Goal: Task Accomplishment & Management: Use online tool/utility

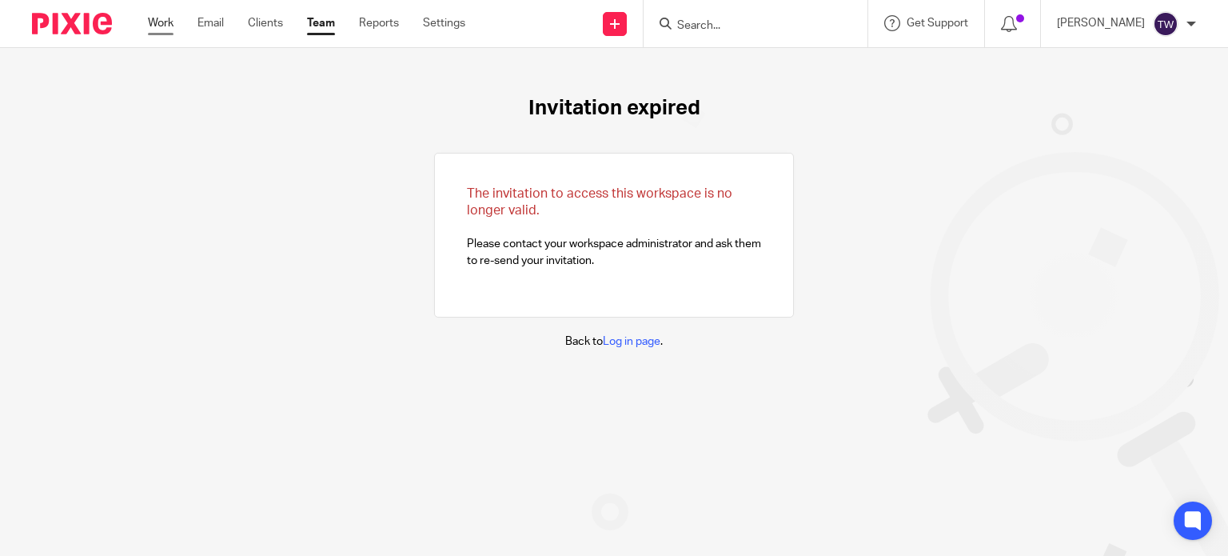
click at [166, 28] on link "Work" at bounding box center [161, 23] width 26 height 16
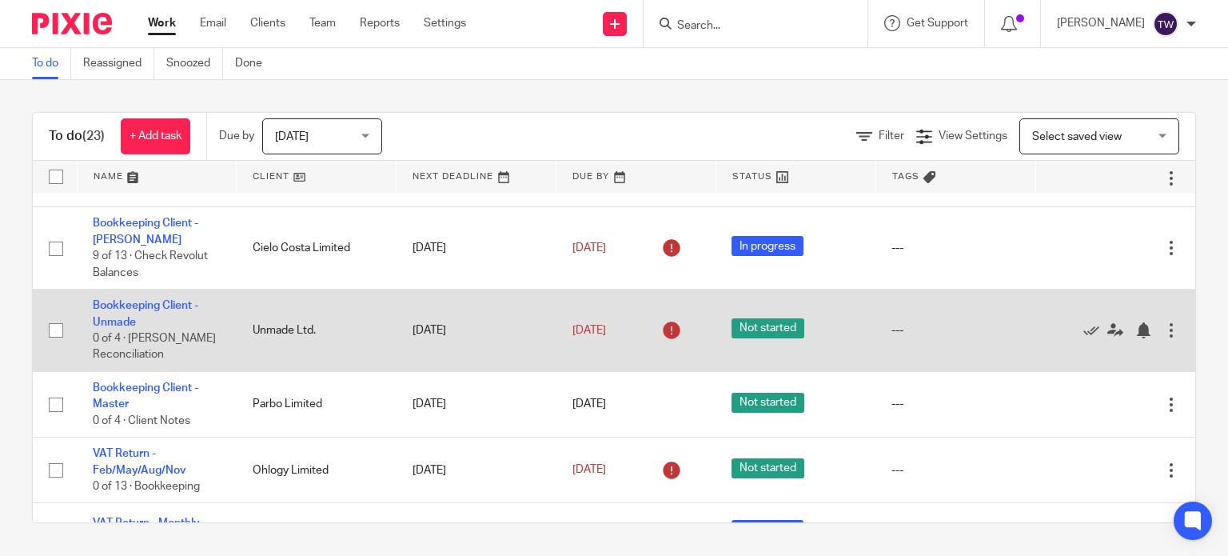
scroll to position [1439, 0]
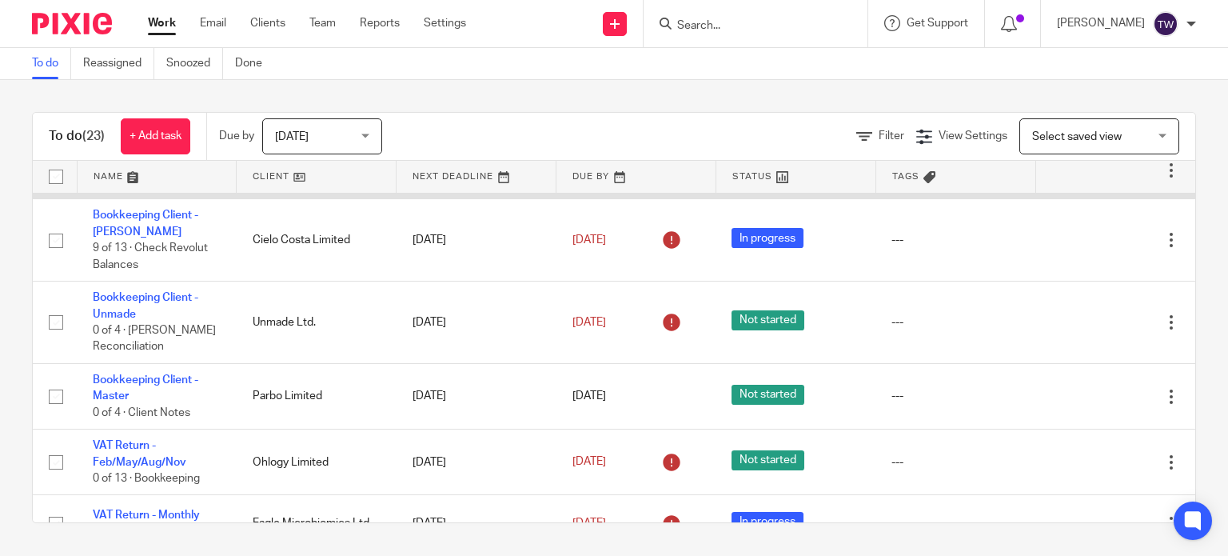
click at [134, 168] on link "Bookkeeping - Solidatus" at bounding box center [154, 162] width 123 height 11
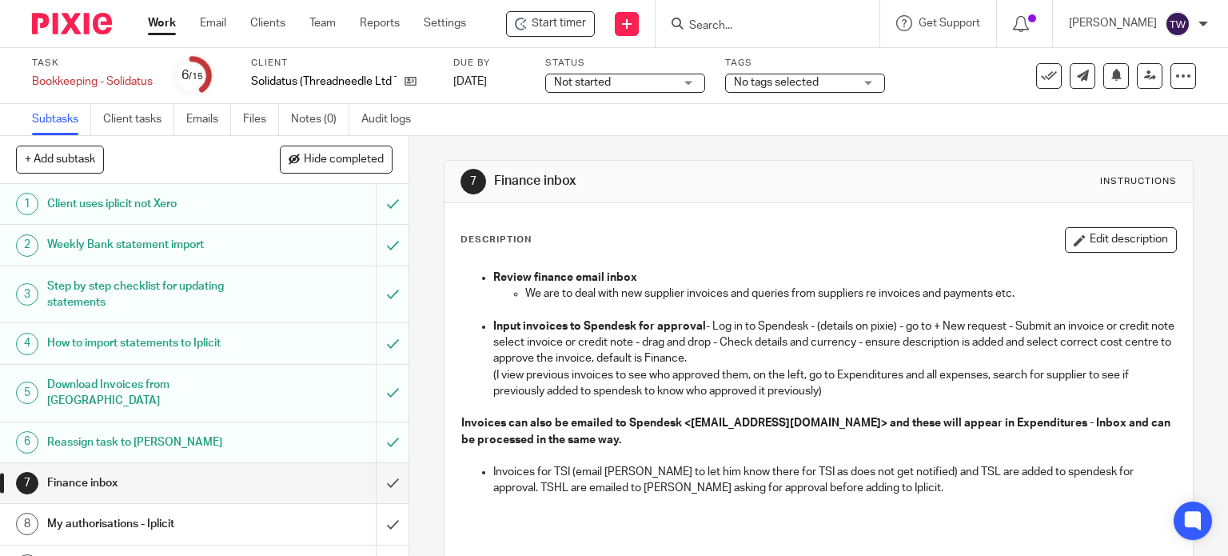
click at [573, 30] on span "Start timer" at bounding box center [559, 23] width 54 height 17
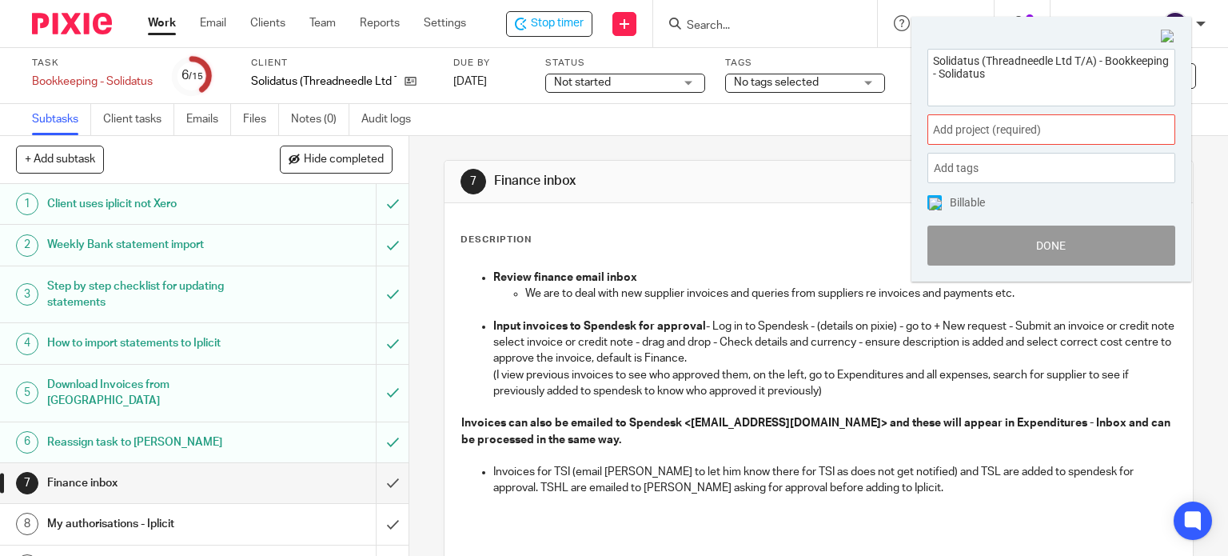
click at [975, 141] on div "Add project (required) :" at bounding box center [1052, 129] width 248 height 30
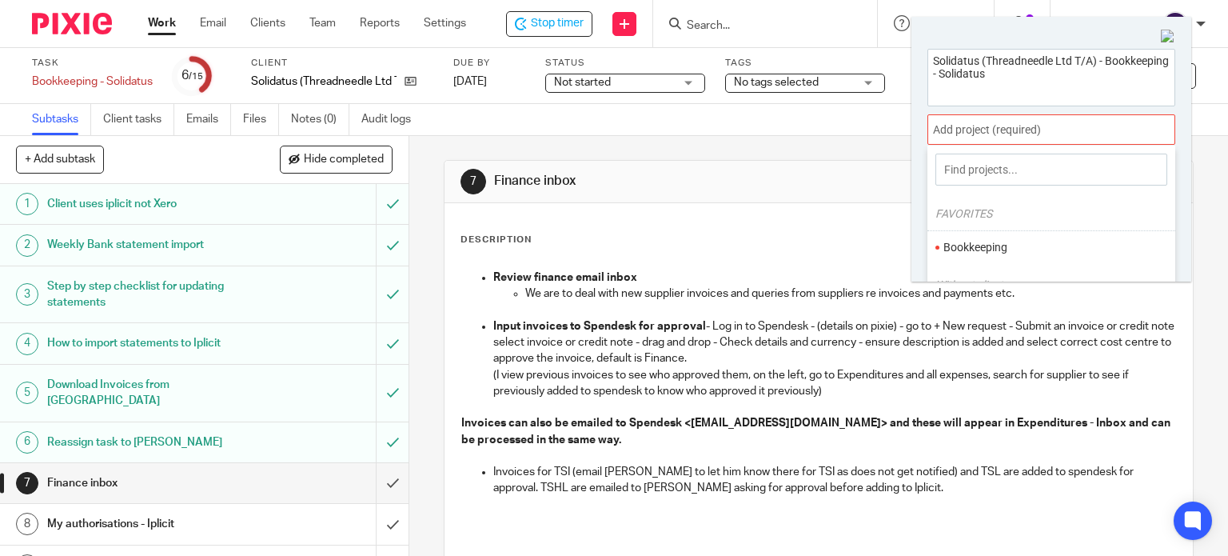
drag, startPoint x: 976, startPoint y: 241, endPoint x: 956, endPoint y: 234, distance: 20.5
click at [976, 241] on li "Bookkeeping" at bounding box center [1048, 247] width 209 height 17
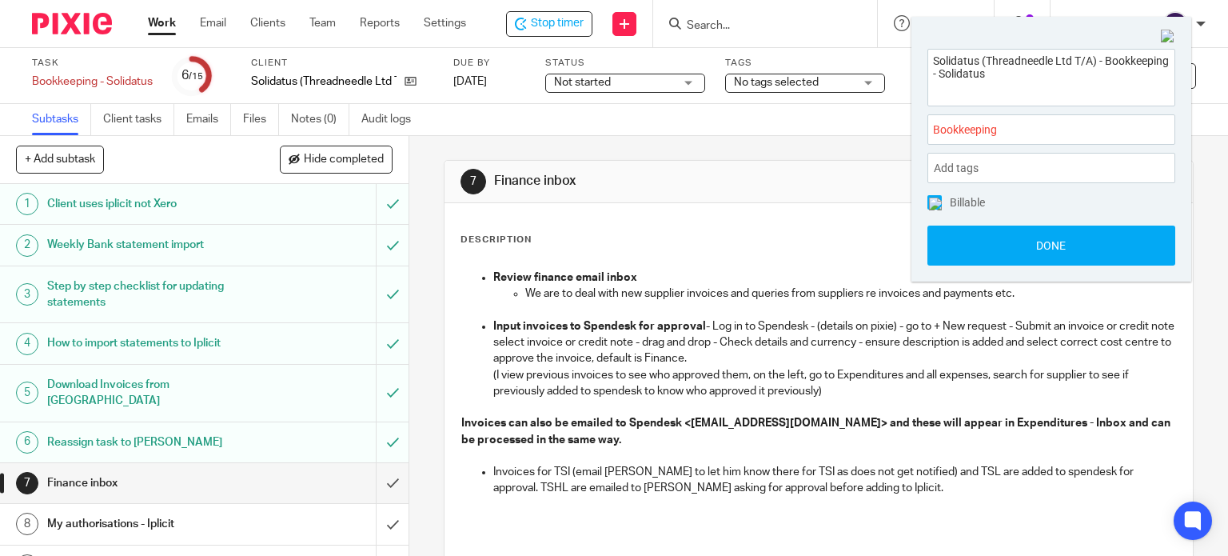
drag, startPoint x: 984, startPoint y: 235, endPoint x: 749, endPoint y: 245, distance: 234.5
click at [983, 236] on button "Done" at bounding box center [1052, 246] width 248 height 40
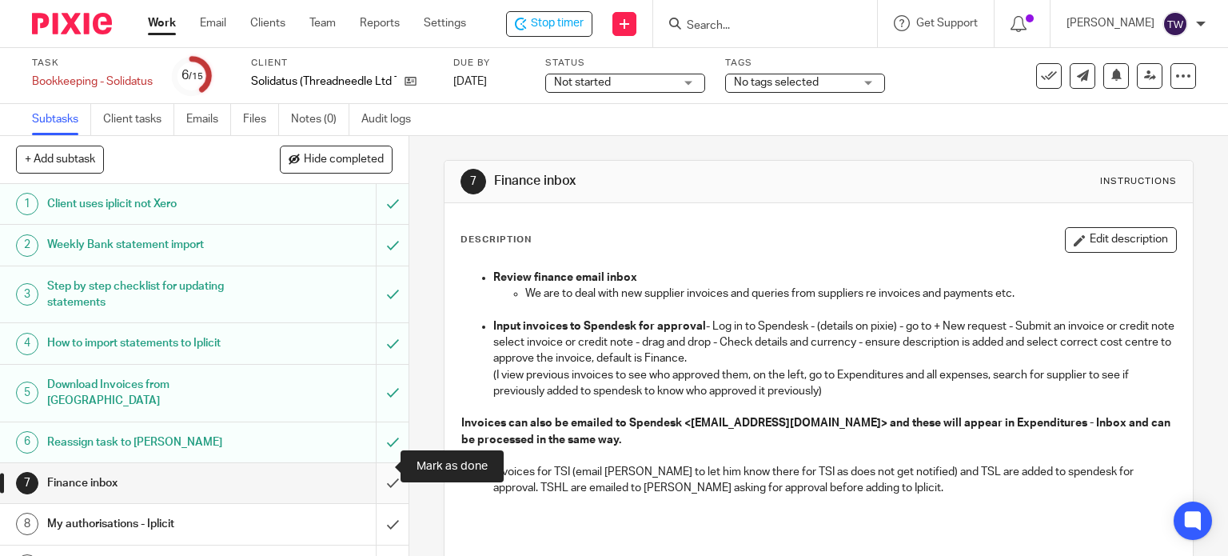
click at [373, 463] on input "submit" at bounding box center [204, 483] width 409 height 40
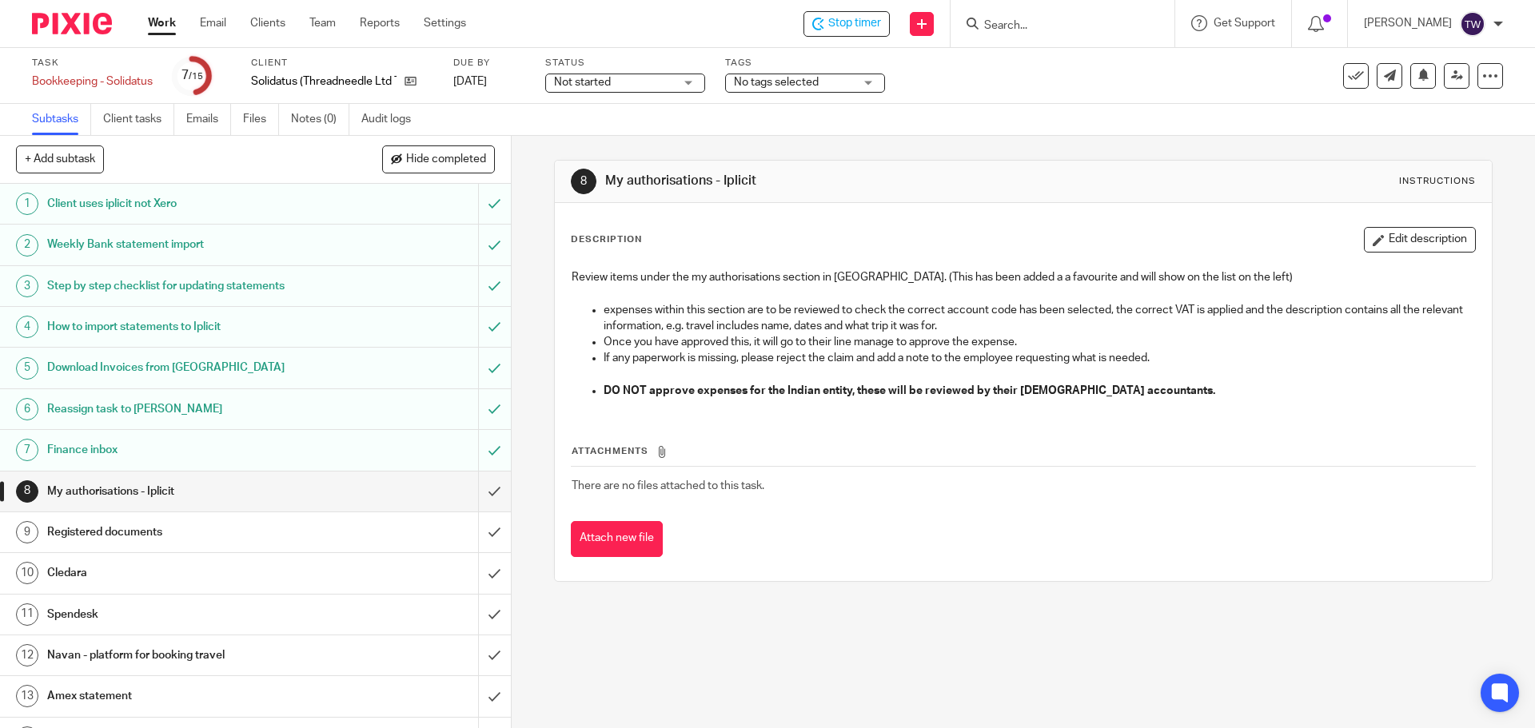
click at [95, 555] on h1 "Spendesk" at bounding box center [185, 615] width 277 height 24
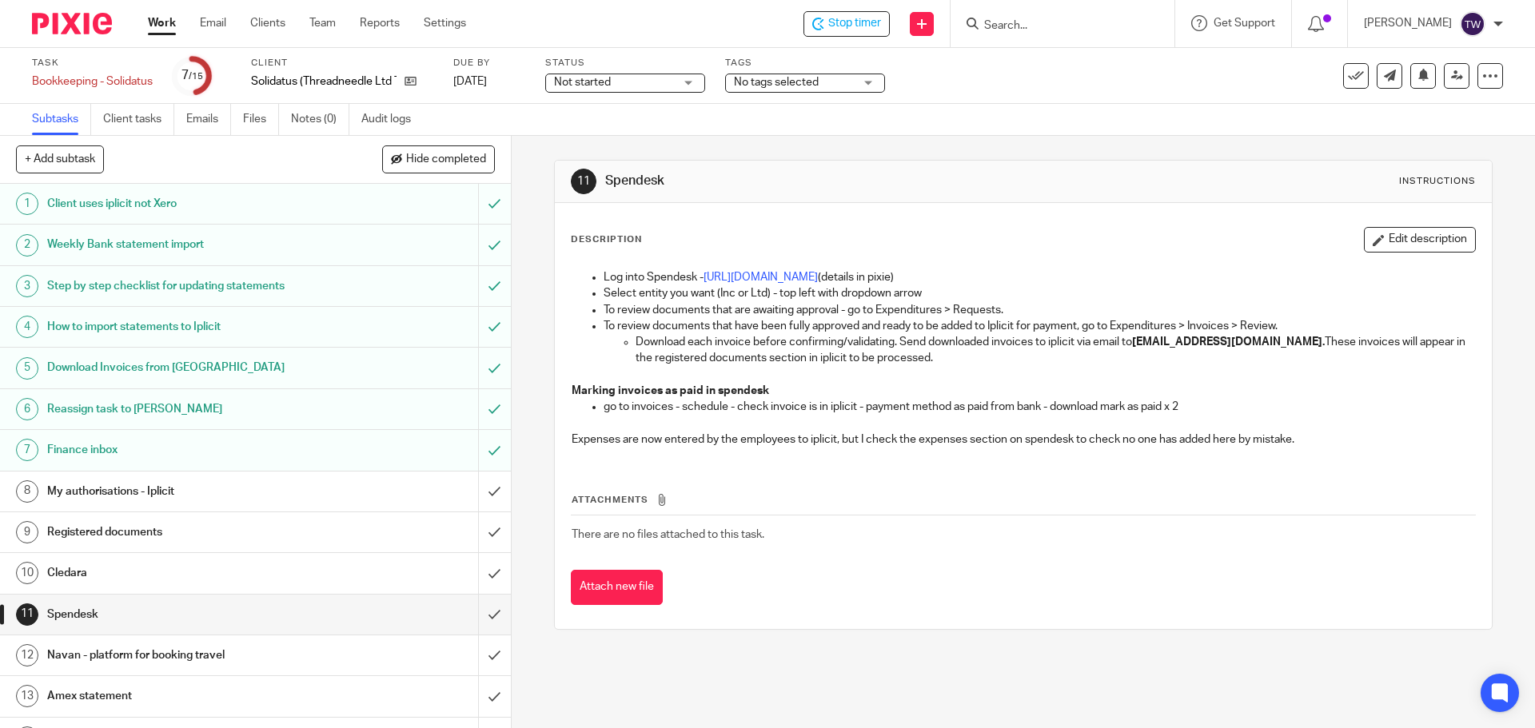
click at [273, 590] on link "10 [GEOGRAPHIC_DATA]" at bounding box center [239, 573] width 478 height 40
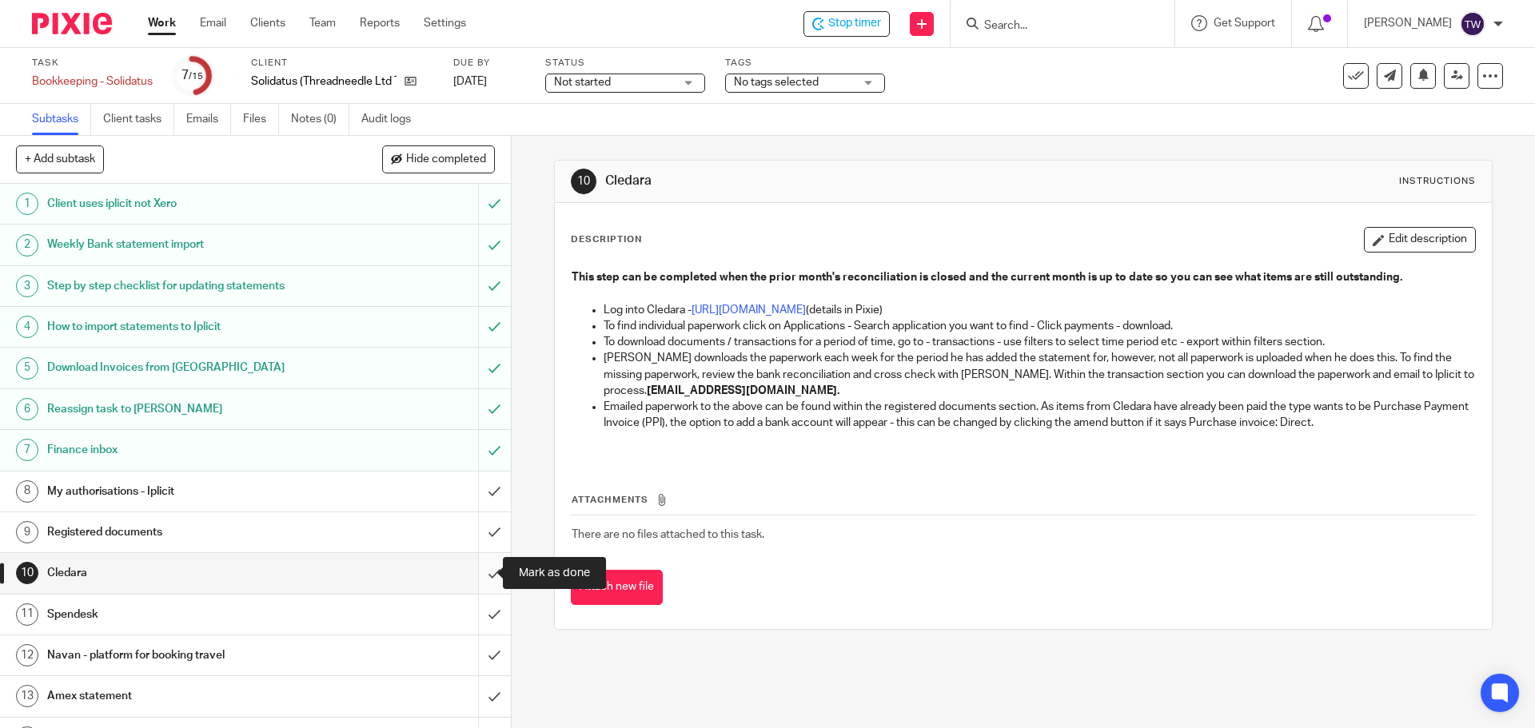
click at [480, 573] on input "submit" at bounding box center [255, 573] width 511 height 40
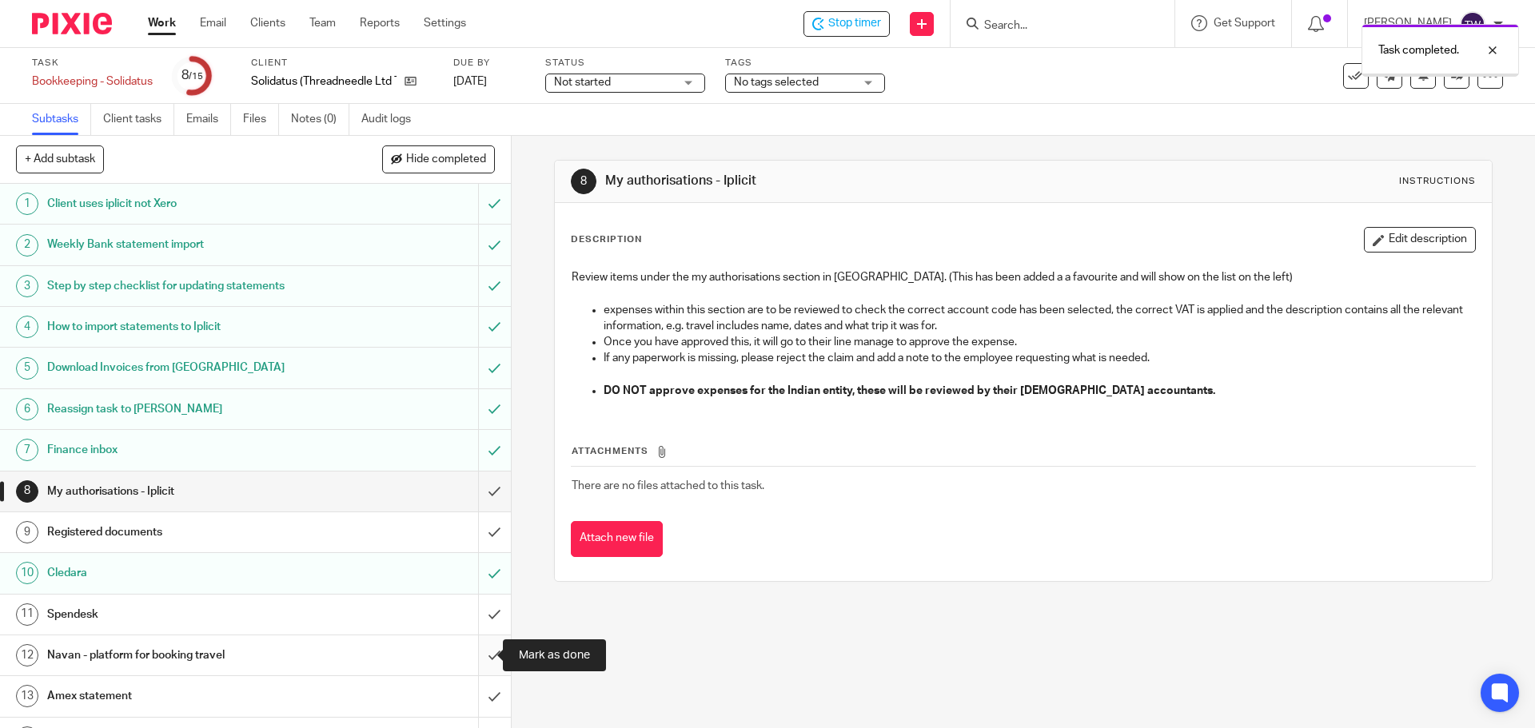
click at [484, 656] on input "submit" at bounding box center [255, 656] width 511 height 40
click at [481, 697] on input "submit" at bounding box center [255, 697] width 511 height 40
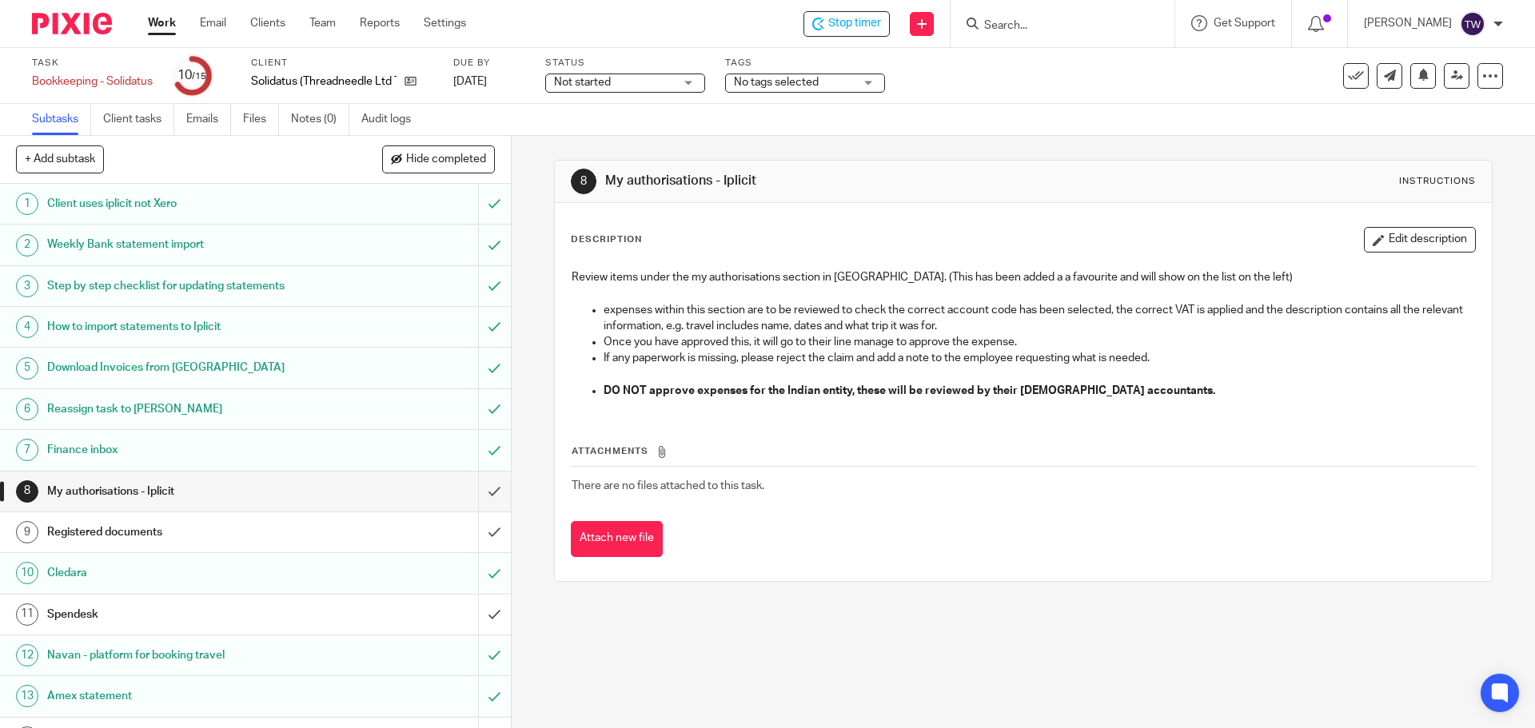
click at [200, 490] on h1 "My authorisations - Iplicit" at bounding box center [185, 492] width 277 height 24
click at [482, 492] on input "submit" at bounding box center [255, 492] width 511 height 40
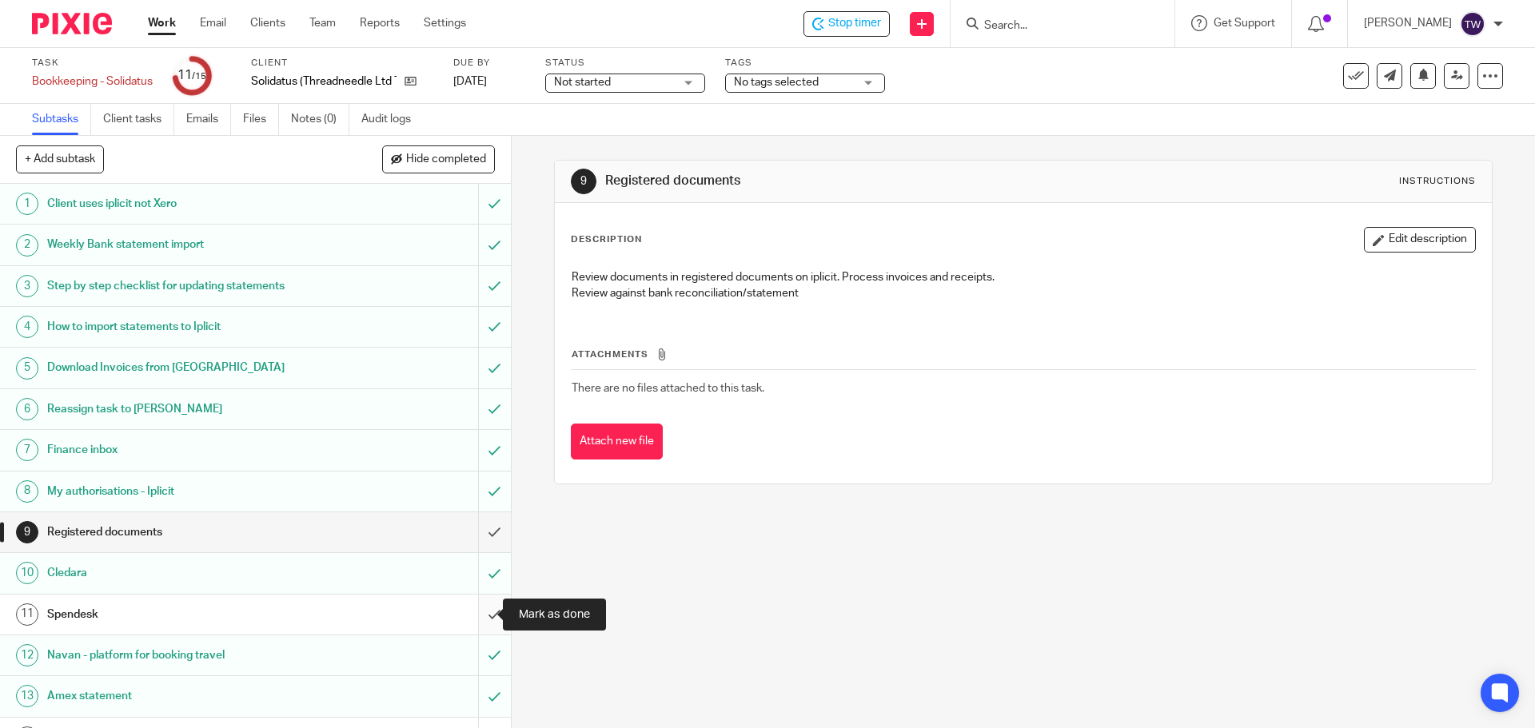
click at [481, 608] on input "submit" at bounding box center [255, 615] width 511 height 40
